Goal: Information Seeking & Learning: Find specific fact

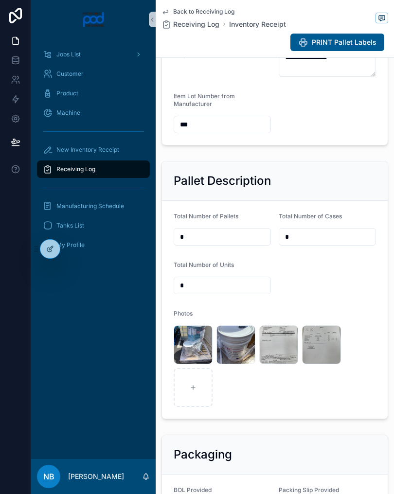
scroll to position [249, 0]
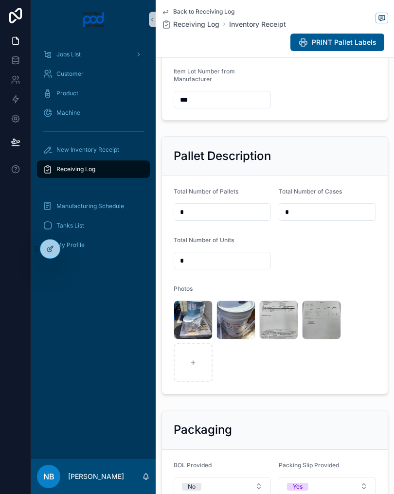
click at [0, 0] on span ".jpg" at bounding box center [0, 0] width 0 height 0
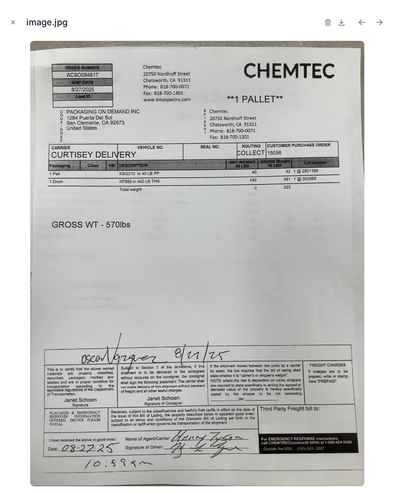
click at [8, 24] on button "Close modal" at bounding box center [13, 22] width 11 height 11
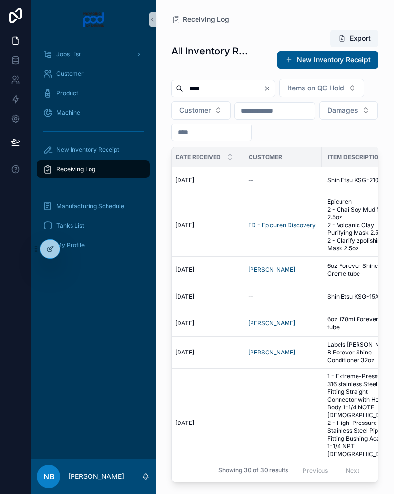
scroll to position [0, 222]
click at [361, 194] on td "Shin Etsu KSG-210 Shin Etsu KSG-210" at bounding box center [361, 180] width 81 height 27
click at [354, 184] on span "Shin Etsu KSG-210" at bounding box center [353, 181] width 52 height 8
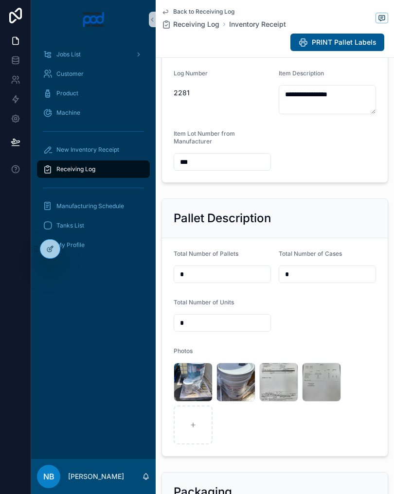
scroll to position [214, 0]
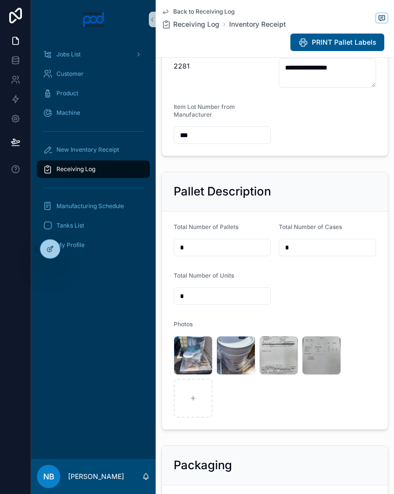
click at [0, 0] on span "image" at bounding box center [0, 0] width 0 height 0
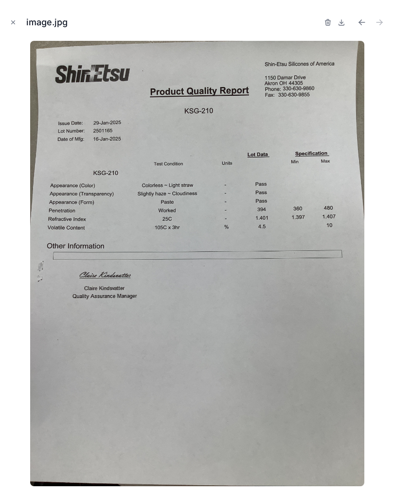
click at [13, 21] on icon "Close modal" at bounding box center [13, 22] width 7 height 7
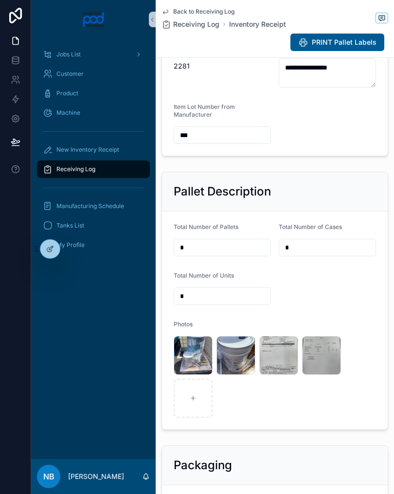
click at [0, 0] on span ".jpg" at bounding box center [0, 0] width 0 height 0
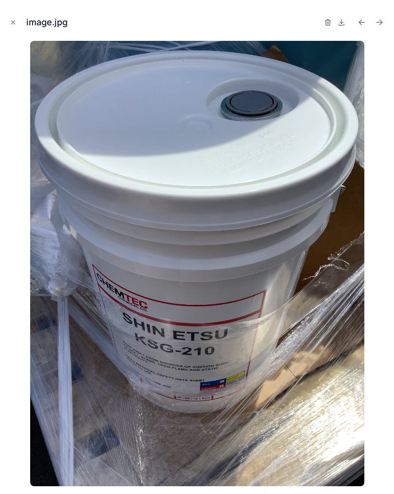
click at [8, 25] on button "Close modal" at bounding box center [13, 22] width 11 height 11
